Goal: Task Accomplishment & Management: Use online tool/utility

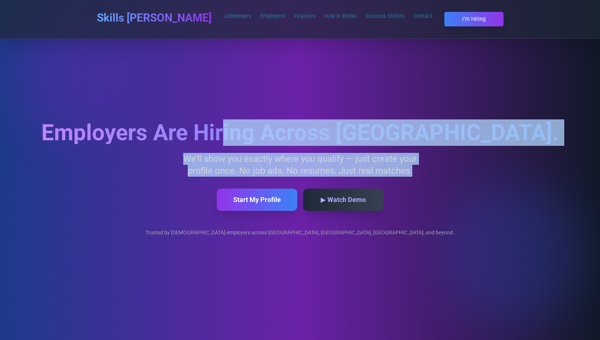
click at [272, 155] on div "Employers Are Hiring Across [GEOGRAPHIC_DATA]. We’ll show you exactly where you…" at bounding box center [299, 179] width 517 height 115
click at [272, 155] on p "We’ll show you exactly where you qualify — just create your profile once. No jo…" at bounding box center [300, 165] width 250 height 24
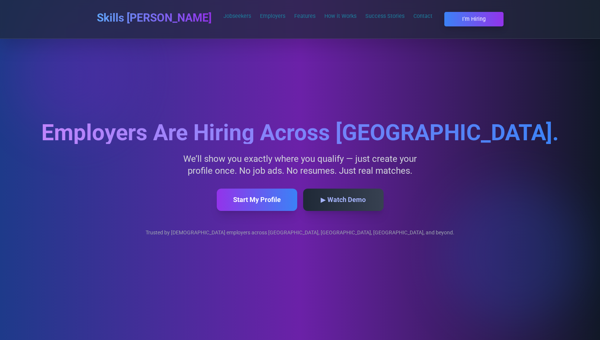
click at [341, 161] on p "We’ll show you exactly where you qualify — just create your profile once. No jo…" at bounding box center [300, 165] width 250 height 24
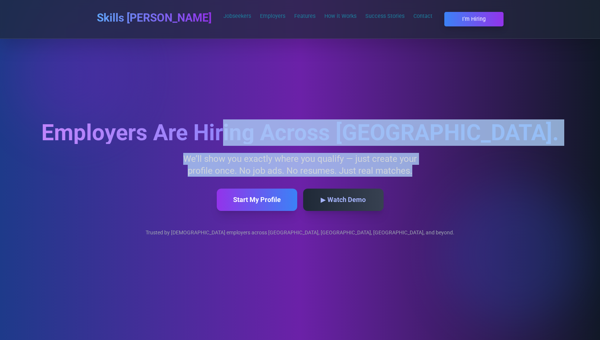
drag, startPoint x: 341, startPoint y: 161, endPoint x: 221, endPoint y: 128, distance: 124.7
click at [221, 128] on div "Employers Are Hiring Across [GEOGRAPHIC_DATA]. We’ll show you exactly where you…" at bounding box center [299, 179] width 517 height 115
click at [221, 128] on h2 "Employers Are Hiring Across [GEOGRAPHIC_DATA]." at bounding box center [299, 133] width 517 height 22
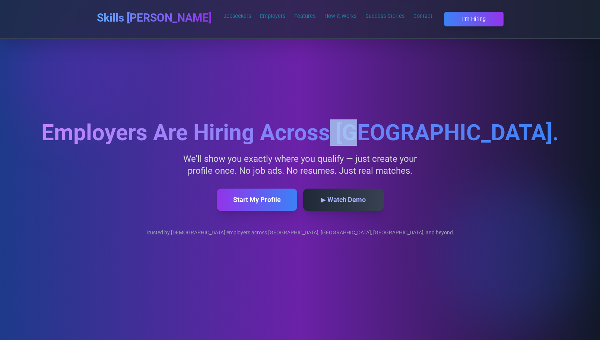
click at [221, 128] on h2 "Employers Are Hiring Across [GEOGRAPHIC_DATA]." at bounding box center [299, 133] width 517 height 22
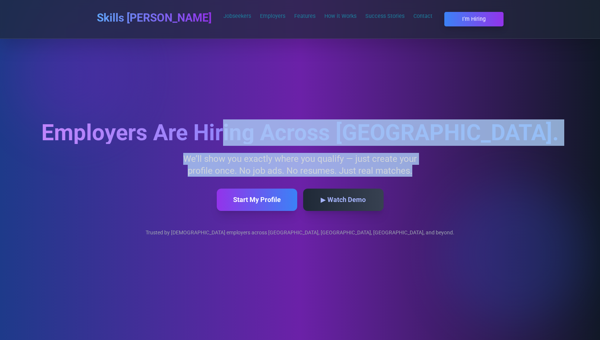
drag, startPoint x: 221, startPoint y: 128, endPoint x: 284, endPoint y: 154, distance: 68.2
click at [284, 154] on div "Employers Are Hiring Across [GEOGRAPHIC_DATA]. We’ll show you exactly where you…" at bounding box center [299, 179] width 517 height 115
click at [284, 154] on p "We’ll show you exactly where you qualify — just create your profile once. No jo…" at bounding box center [300, 165] width 250 height 24
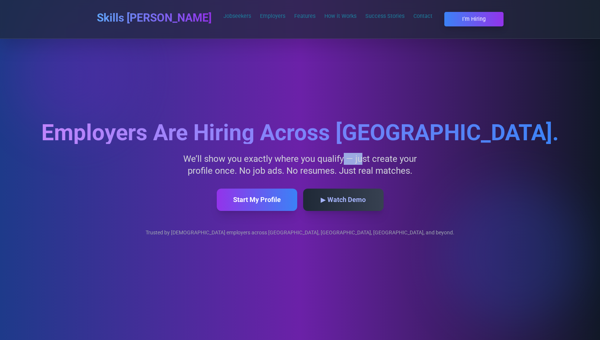
click at [284, 154] on p "We’ll show you exactly where you qualify — just create your profile once. No jo…" at bounding box center [300, 165] width 250 height 24
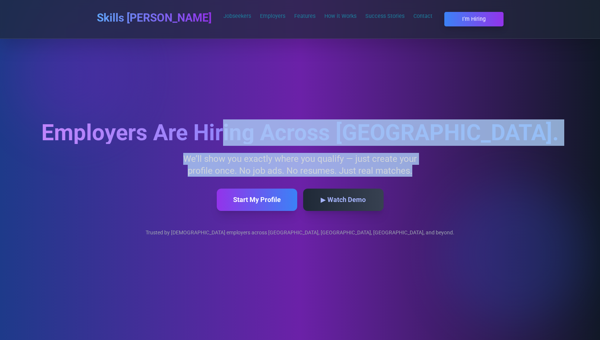
drag, startPoint x: 284, startPoint y: 154, endPoint x: 269, endPoint y: 134, distance: 24.7
click at [269, 134] on div "Employers Are Hiring Across [GEOGRAPHIC_DATA]. We’ll show you exactly where you…" at bounding box center [299, 179] width 517 height 115
click at [269, 134] on h2 "Employers Are Hiring Across [GEOGRAPHIC_DATA]." at bounding box center [299, 133] width 517 height 22
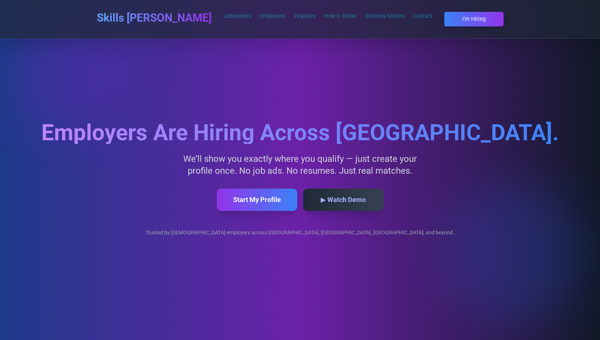
click at [505, 18] on div "Skills [PERSON_NAME] Jobseekers Employers Features How it Works Success Stories…" at bounding box center [300, 19] width 424 height 38
click at [466, 14] on button "I’m Hiring" at bounding box center [474, 19] width 62 height 15
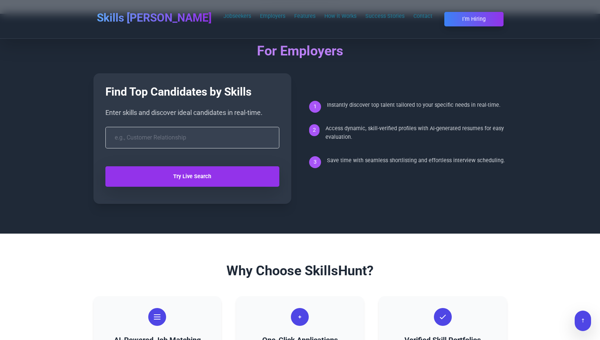
scroll to position [1756, 0]
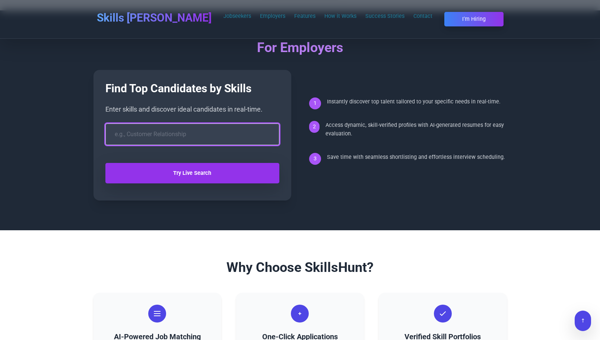
click at [230, 124] on input "search" at bounding box center [192, 135] width 174 height 22
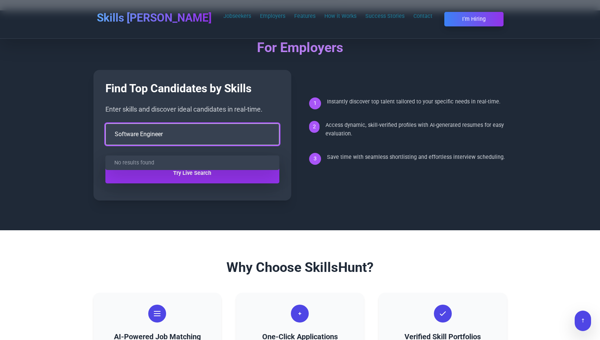
type input "Software Engineer"
click at [105, 163] on button "Try Live Search" at bounding box center [192, 173] width 174 height 20
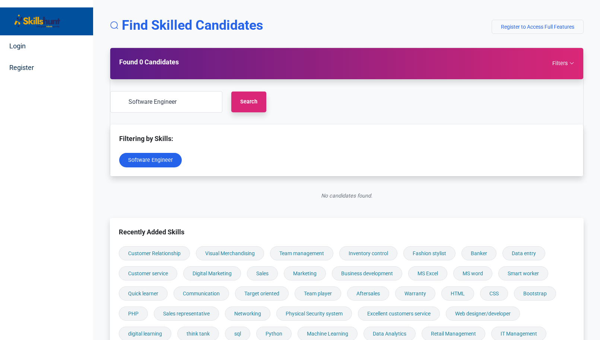
click at [55, 27] on img at bounding box center [37, 21] width 56 height 16
